Goal: Task Accomplishment & Management: Manage account settings

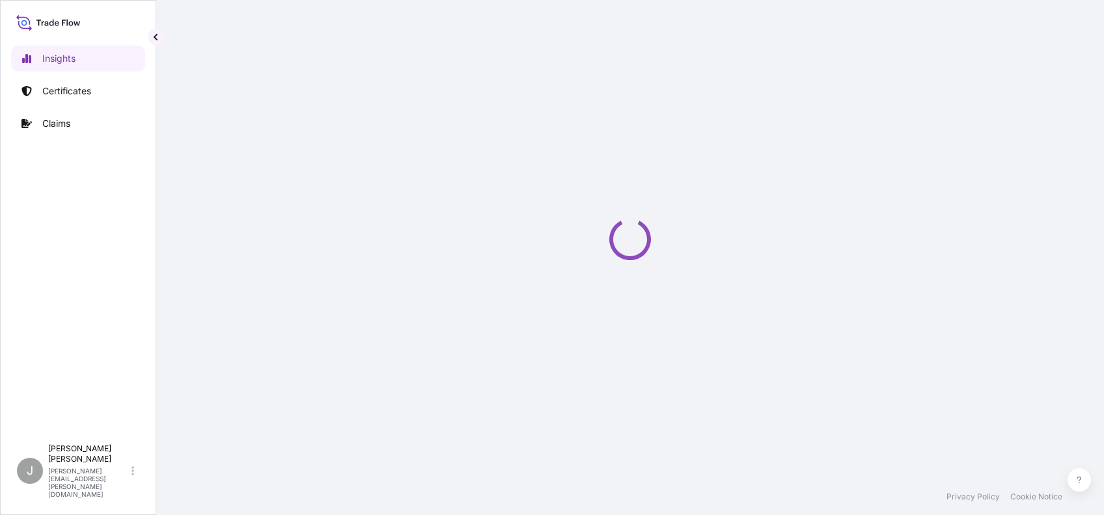
select select "2025"
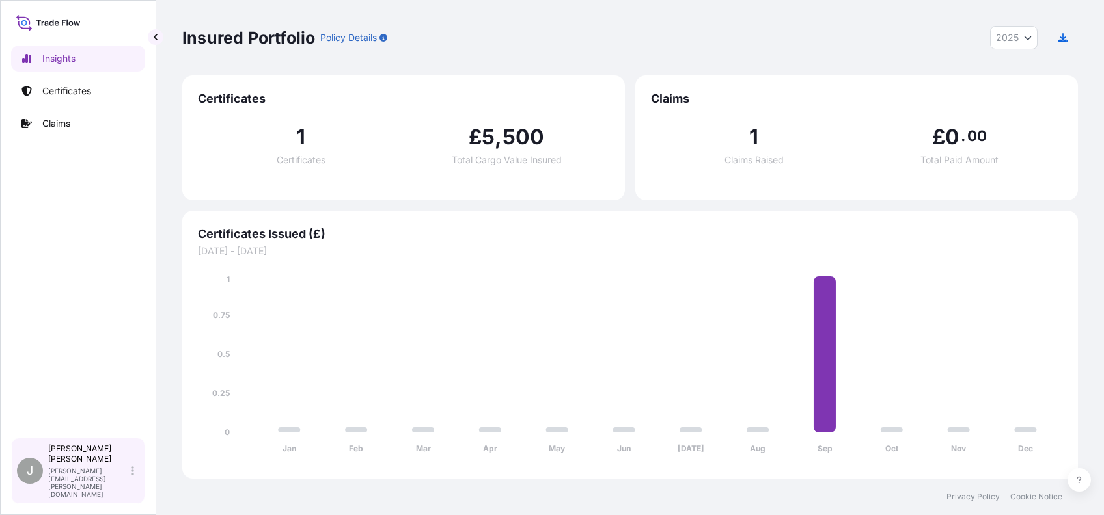
click at [139, 483] on div "[PERSON_NAME] [PERSON_NAME][EMAIL_ADDRESS][PERSON_NAME][DOMAIN_NAME]" at bounding box center [93, 471] width 91 height 55
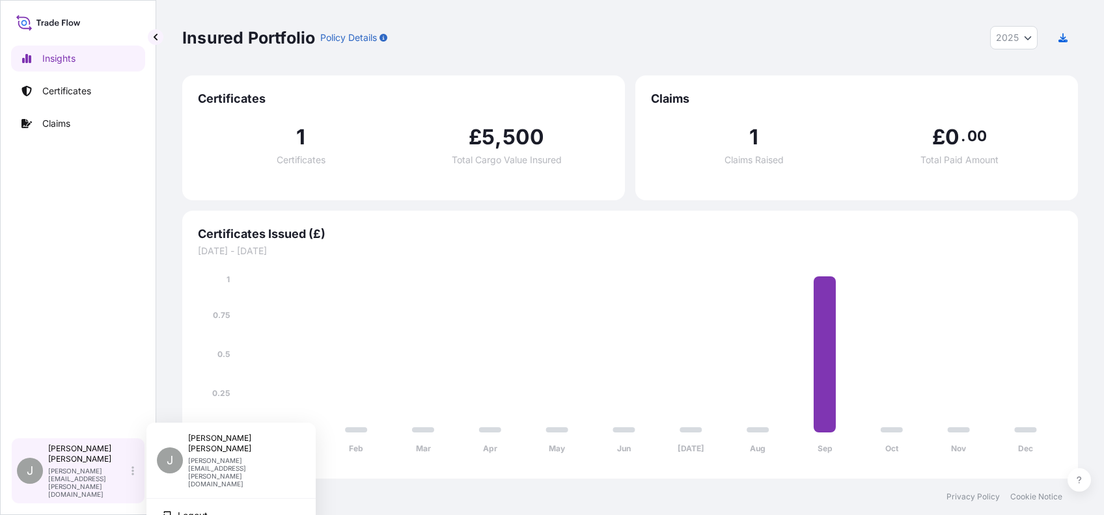
click at [107, 498] on div "J [PERSON_NAME] [PERSON_NAME][EMAIL_ADDRESS][PERSON_NAME][DOMAIN_NAME]" at bounding box center [78, 471] width 122 height 55
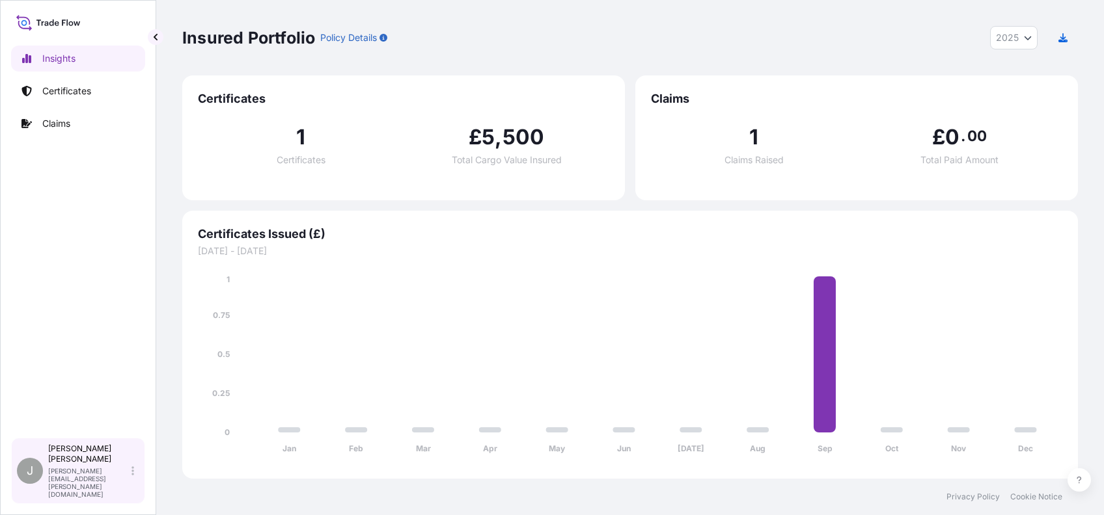
click at [111, 486] on div "[PERSON_NAME] [PERSON_NAME][EMAIL_ADDRESS][PERSON_NAME][DOMAIN_NAME]" at bounding box center [93, 471] width 91 height 55
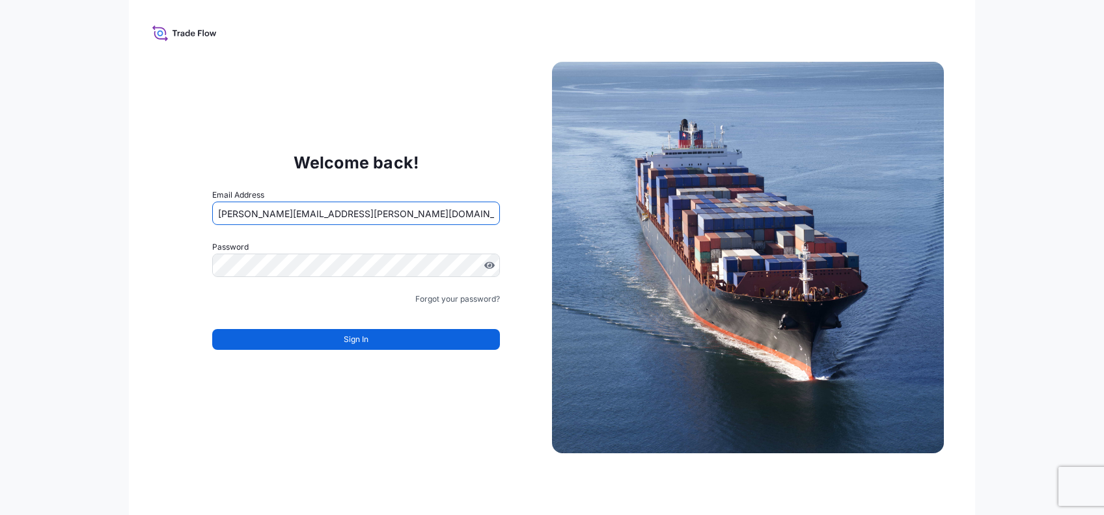
drag, startPoint x: 390, startPoint y: 219, endPoint x: 194, endPoint y: 228, distance: 196.1
click at [194, 228] on div "Welcome back! Email Address [PERSON_NAME][EMAIL_ADDRESS][PERSON_NAME][DOMAIN_NA…" at bounding box center [356, 258] width 392 height 268
click at [308, 215] on input "[PERSON_NAME][EMAIL_ADDRESS][PERSON_NAME][DOMAIN_NAME]" at bounding box center [356, 213] width 288 height 23
click at [308, 213] on input "[PERSON_NAME][EMAIL_ADDRESS][PERSON_NAME][DOMAIN_NAME]" at bounding box center [356, 213] width 288 height 23
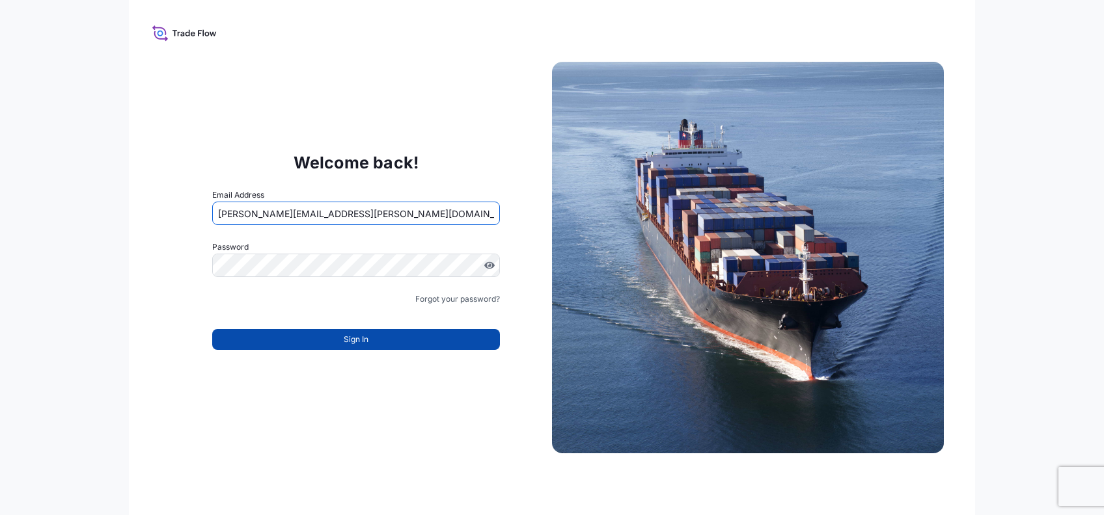
type input "[PERSON_NAME][EMAIL_ADDRESS][PERSON_NAME][DOMAIN_NAME]"
click at [286, 347] on button "Sign In" at bounding box center [356, 339] width 288 height 21
